Goal: Browse casually

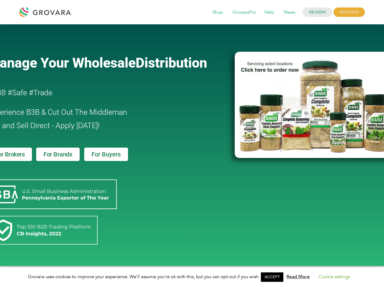
click at [274, 277] on link "ACCEPT" at bounding box center [272, 276] width 22 height 9
